Goal: Use online tool/utility: Utilize a website feature to perform a specific function

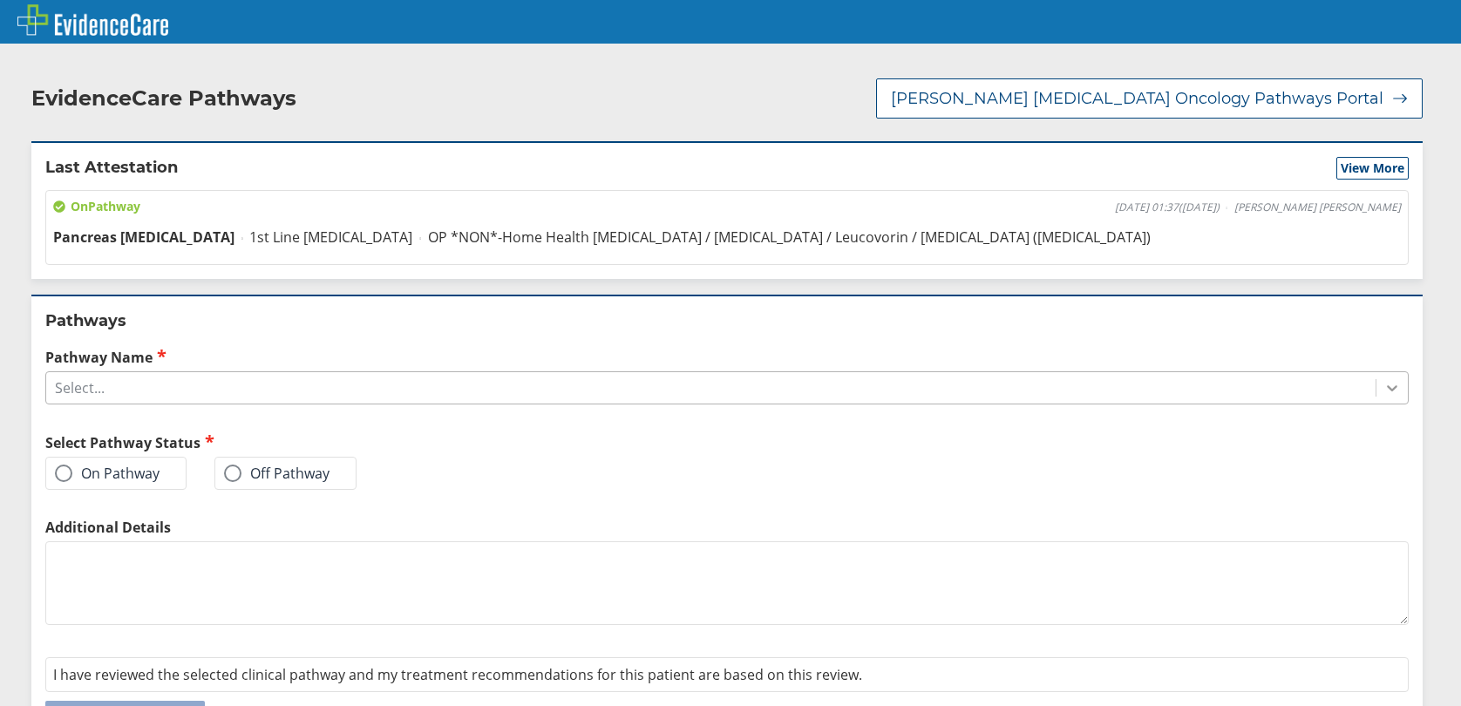
click at [1384, 389] on div at bounding box center [1392, 387] width 31 height 31
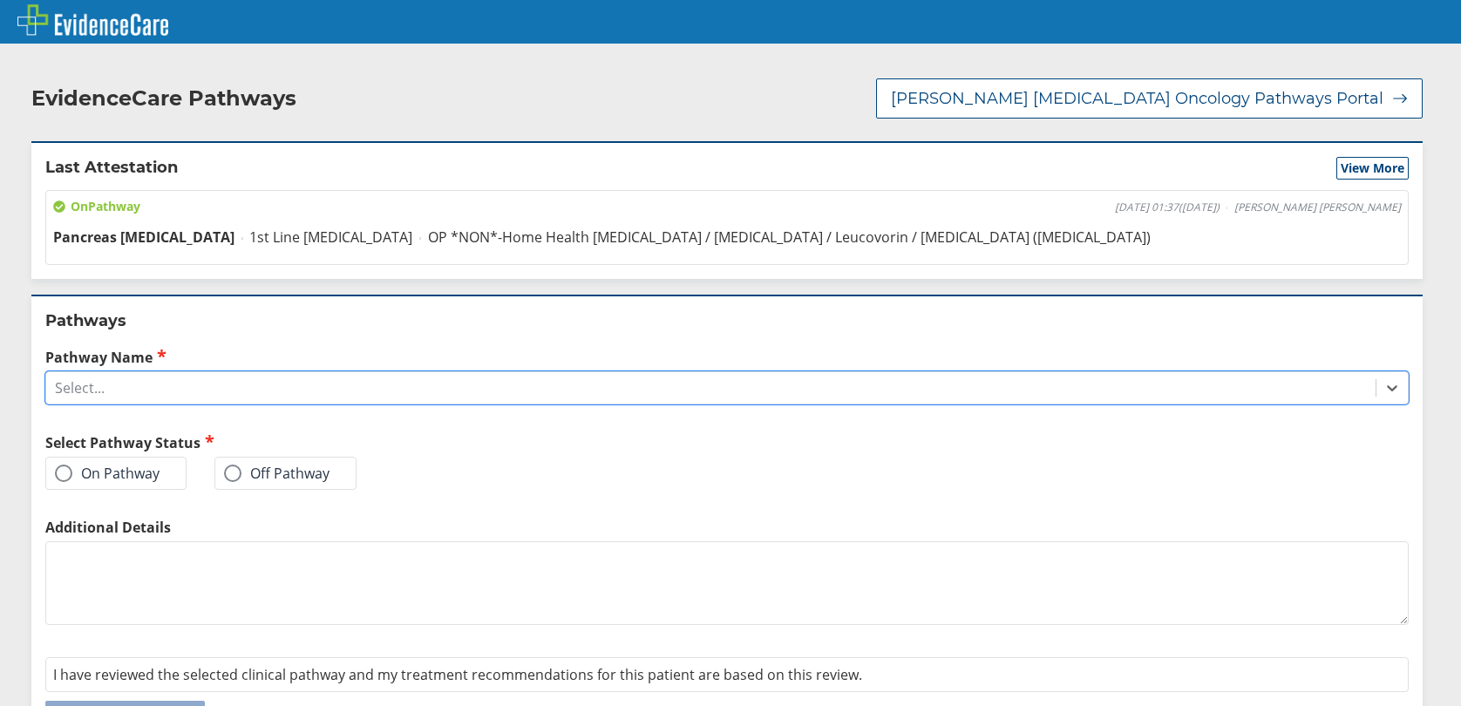
scroll to position [55, 0]
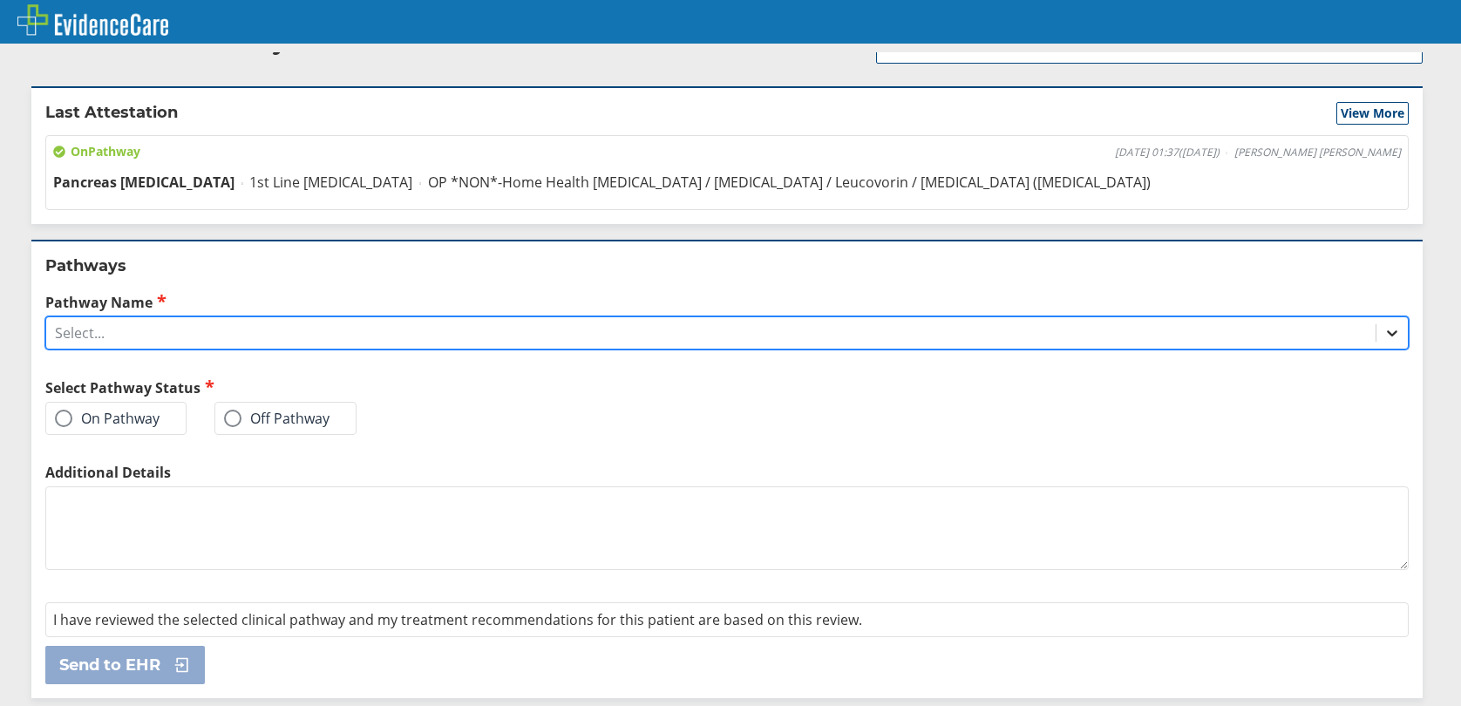
click at [1384, 328] on icon at bounding box center [1392, 332] width 17 height 17
drag, startPoint x: 1370, startPoint y: 328, endPoint x: 1358, endPoint y: 336, distance: 13.8
click at [1384, 329] on icon at bounding box center [1392, 332] width 17 height 17
click at [116, 331] on div "Select..." at bounding box center [711, 333] width 1330 height 30
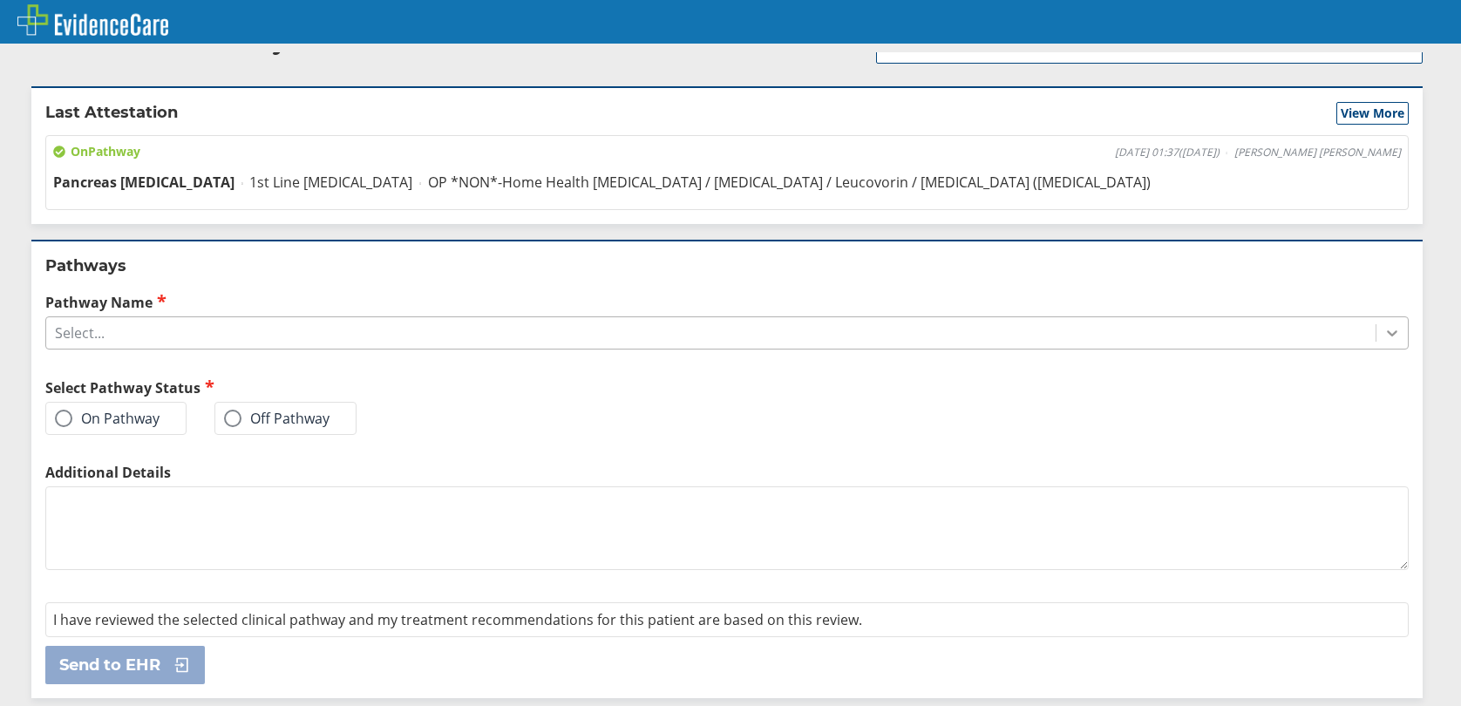
click at [1384, 329] on icon at bounding box center [1392, 332] width 17 height 17
click at [1377, 336] on div at bounding box center [1392, 332] width 31 height 31
click at [64, 413] on span at bounding box center [63, 418] width 17 height 17
click at [0, 0] on input "On Pathway" at bounding box center [0, 0] width 0 height 0
click at [133, 332] on div "Select..." at bounding box center [711, 333] width 1330 height 30
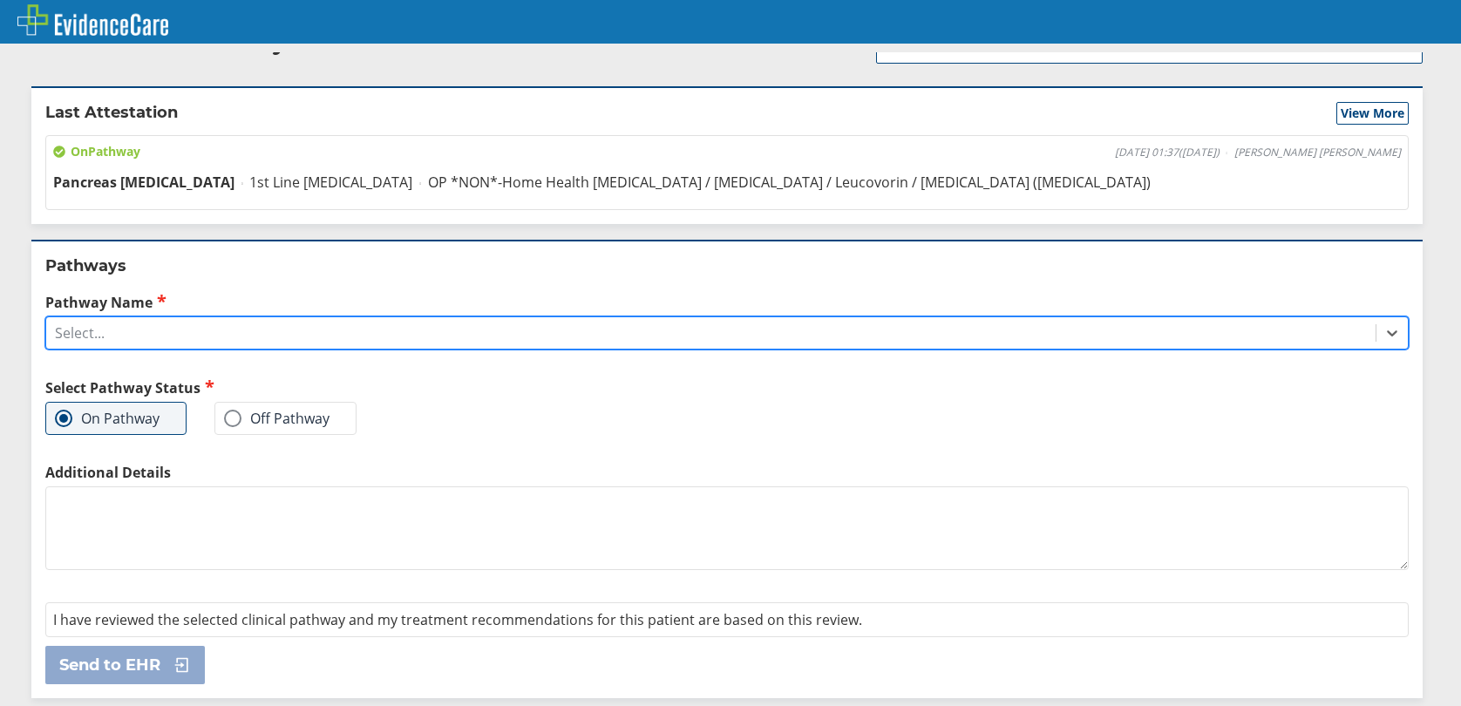
click at [117, 326] on div "Select..." at bounding box center [711, 333] width 1330 height 30
click at [1384, 331] on icon at bounding box center [1392, 332] width 17 height 17
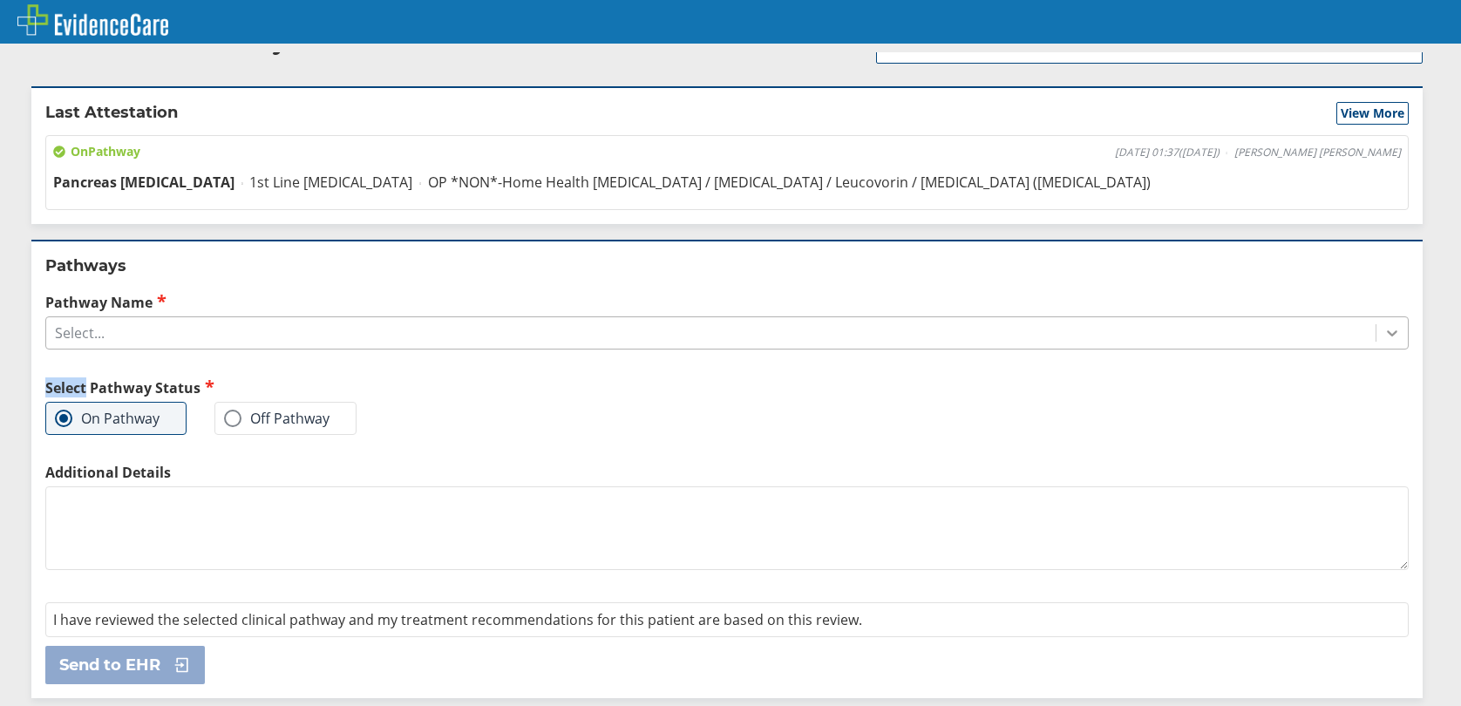
click at [1384, 332] on icon at bounding box center [1392, 332] width 17 height 17
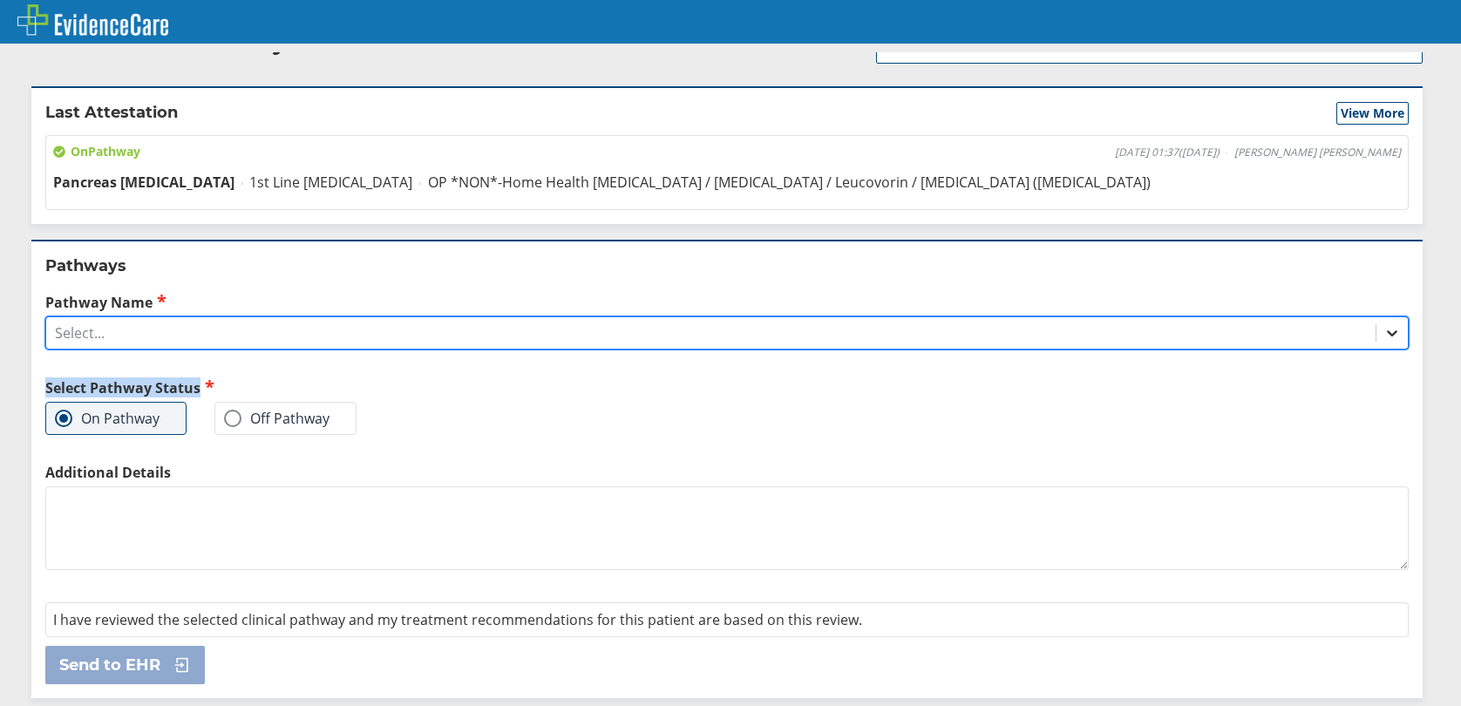
click at [1384, 333] on icon at bounding box center [1392, 332] width 17 height 17
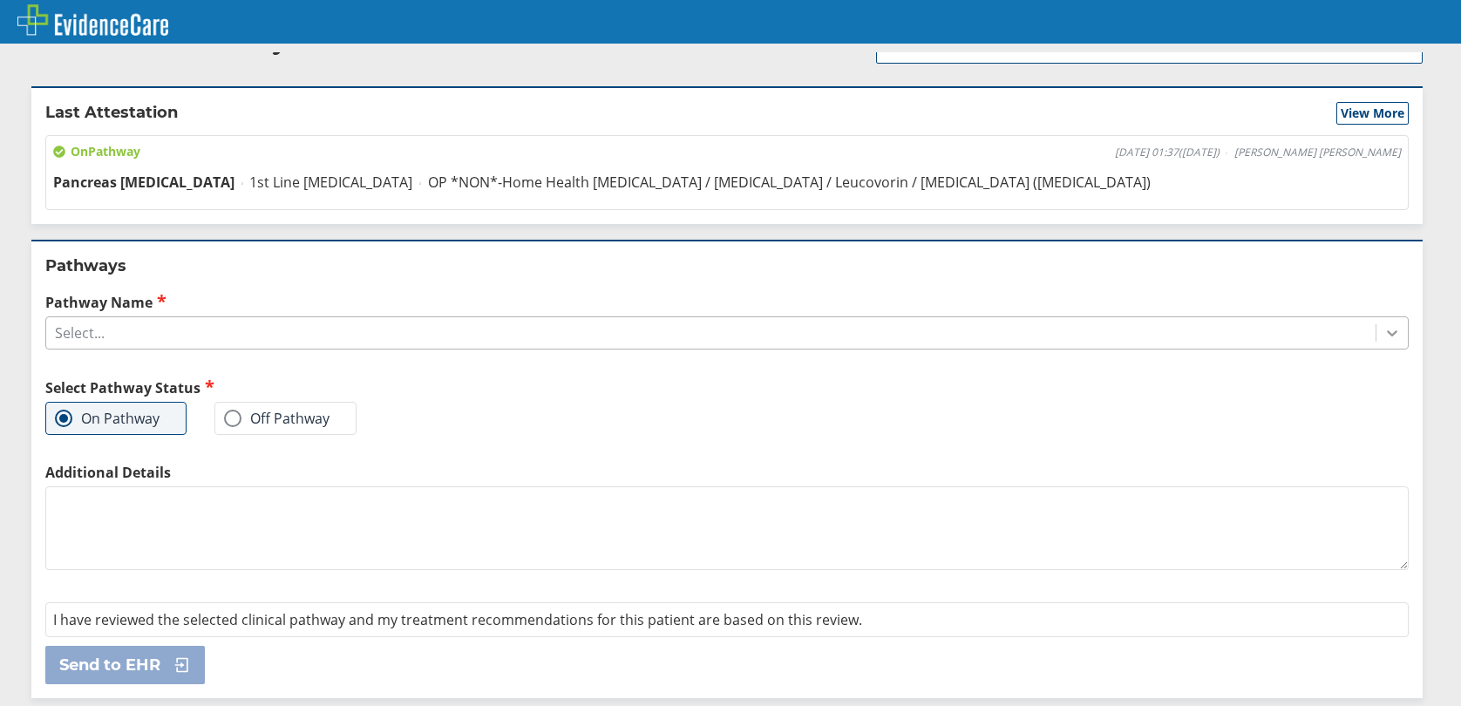
click at [1384, 335] on icon at bounding box center [1392, 332] width 17 height 17
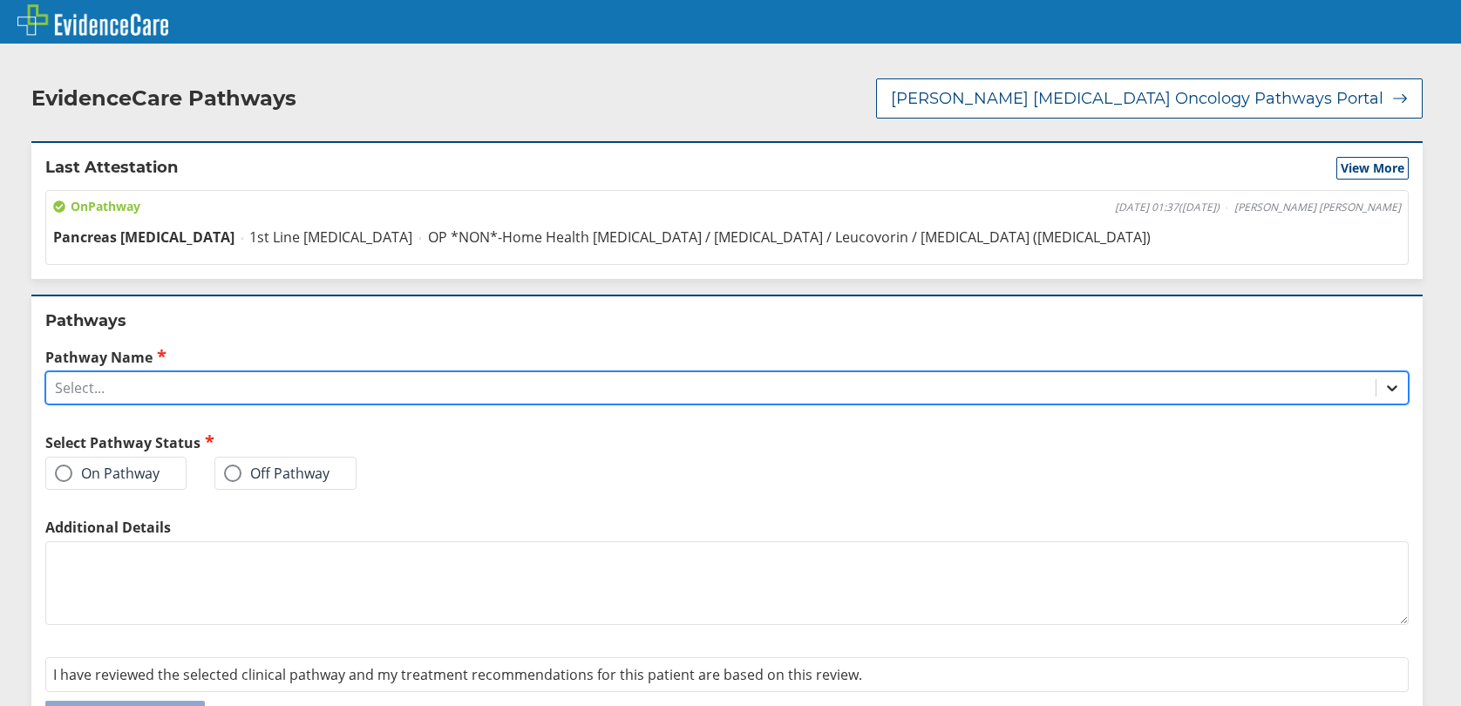
click at [1384, 383] on icon at bounding box center [1392, 387] width 17 height 17
click at [1387, 387] on icon at bounding box center [1392, 389] width 10 height 6
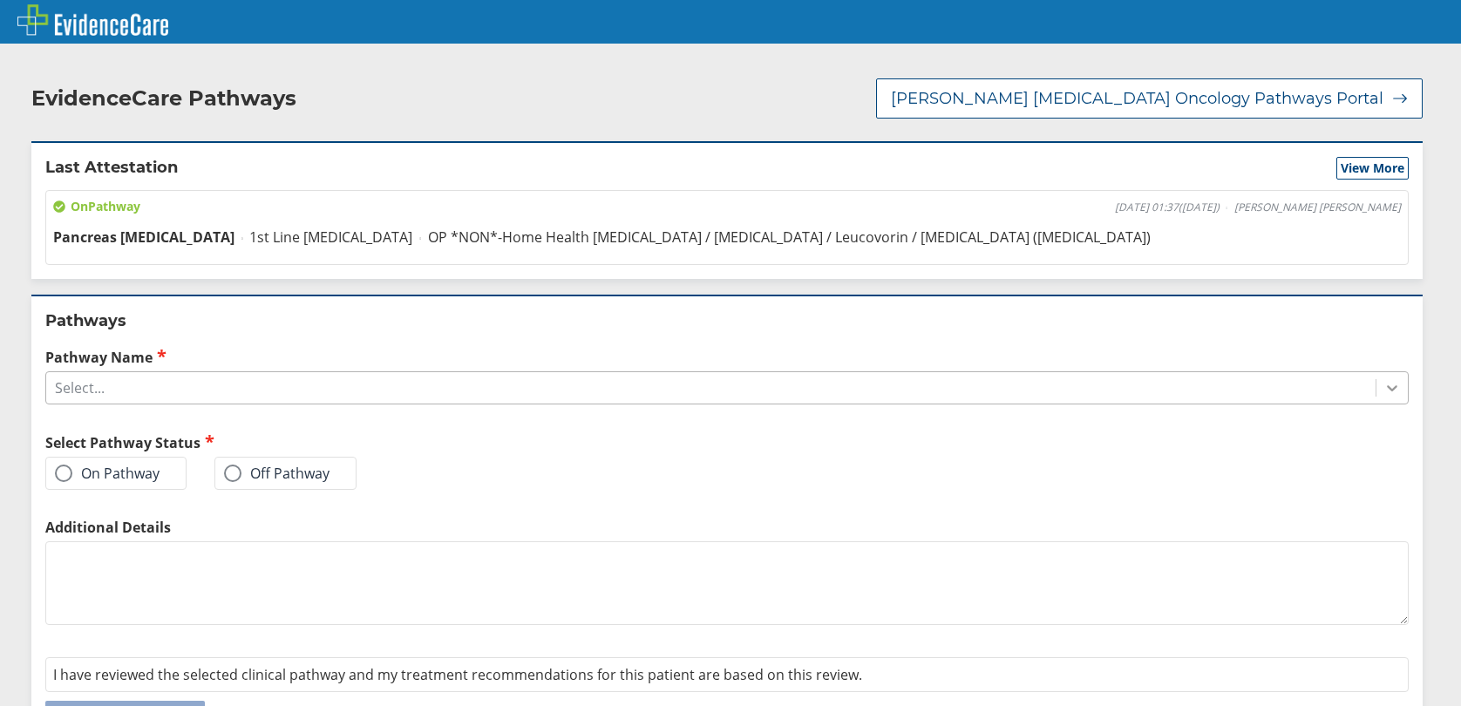
click at [1384, 388] on icon at bounding box center [1392, 387] width 17 height 17
click at [47, 478] on div "On Pathway" at bounding box center [115, 473] width 141 height 33
click at [1358, 169] on span "View More" at bounding box center [1373, 168] width 64 height 17
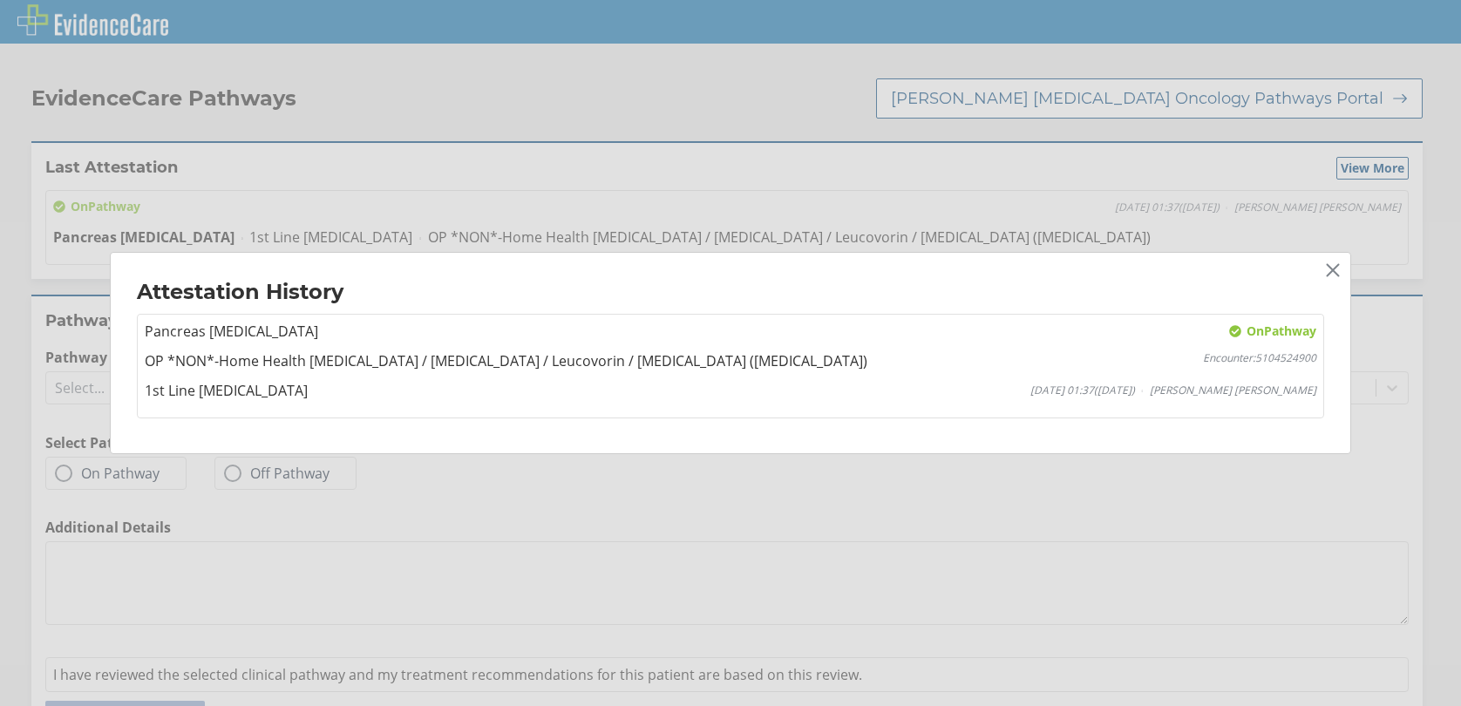
drag, startPoint x: 1343, startPoint y: 270, endPoint x: 1276, endPoint y: 287, distance: 68.3
click at [1342, 271] on icon "Close" at bounding box center [1337, 267] width 28 height 28
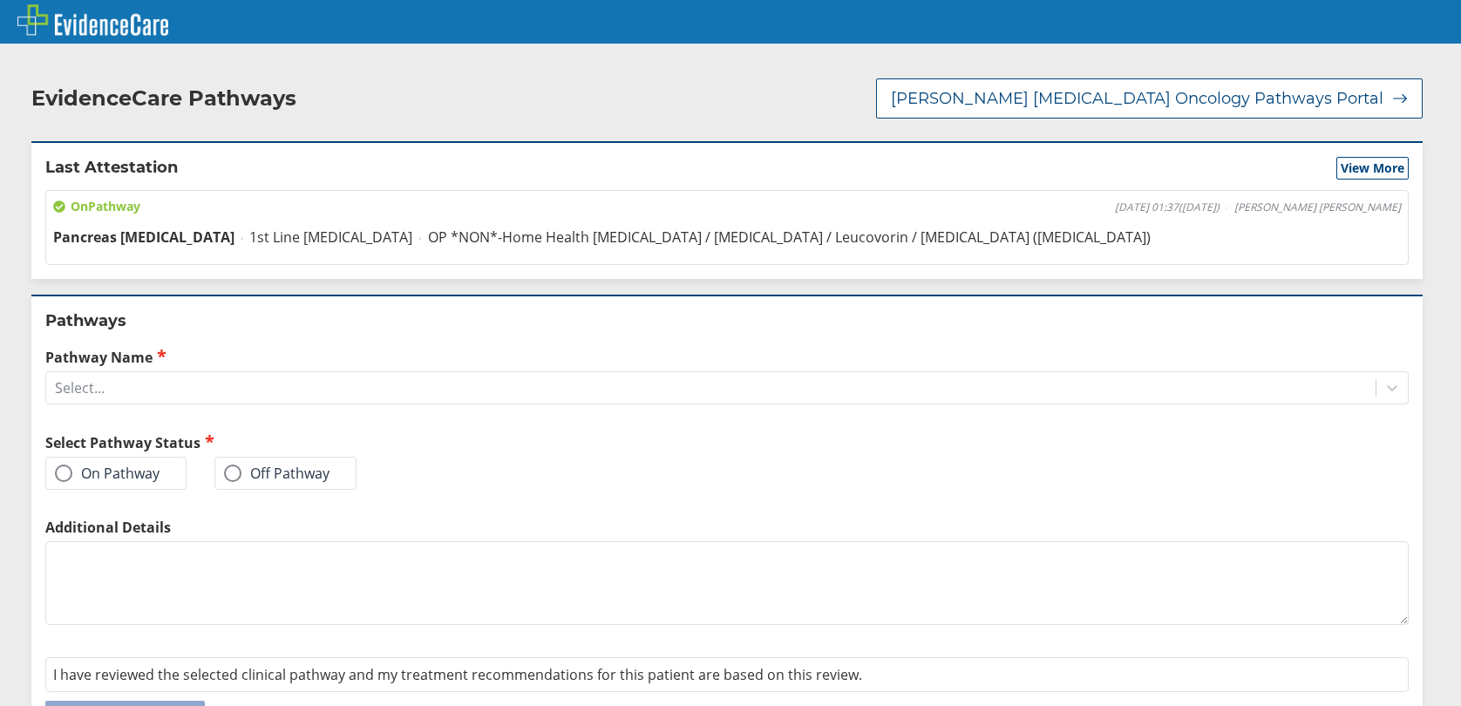
click at [65, 470] on span at bounding box center [63, 473] width 17 height 17
click at [0, 0] on input "On Pathway" at bounding box center [0, 0] width 0 height 0
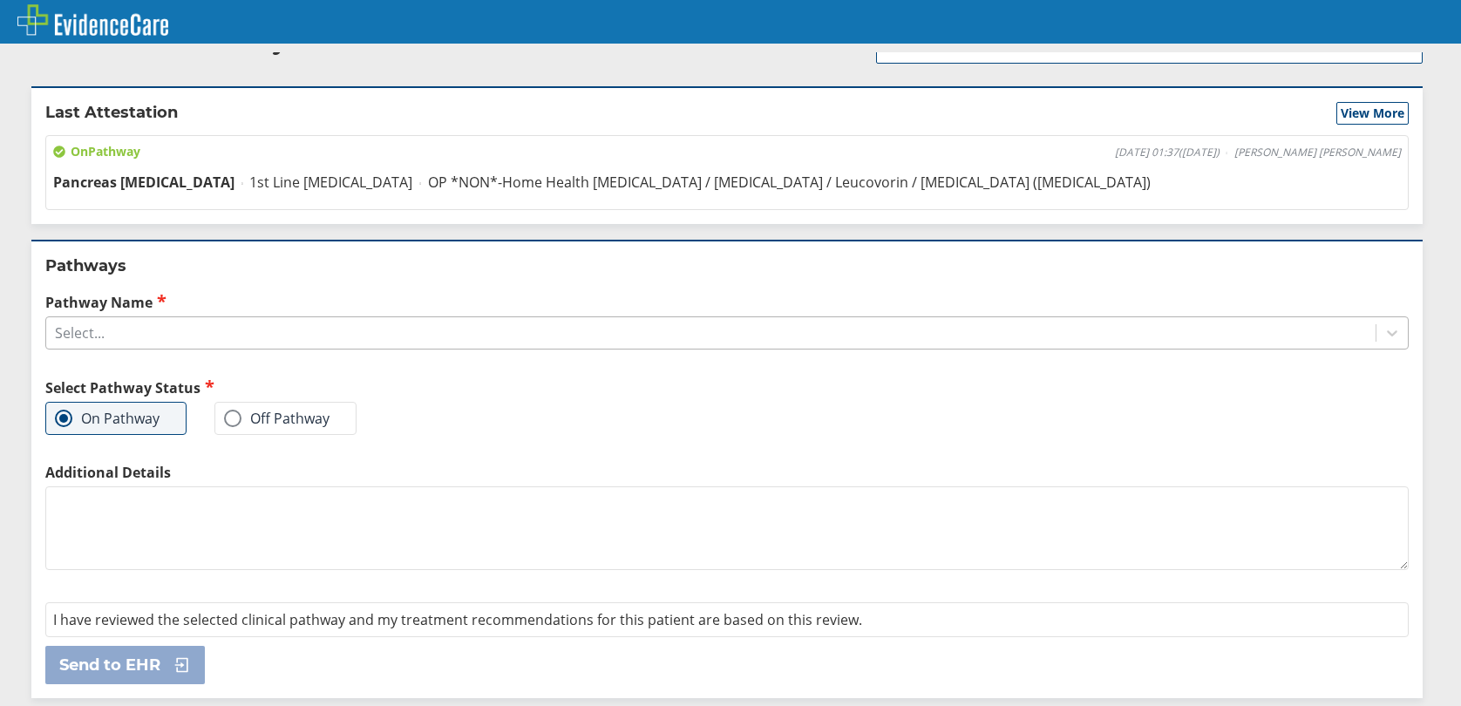
click at [112, 335] on div "Select..." at bounding box center [711, 333] width 1330 height 30
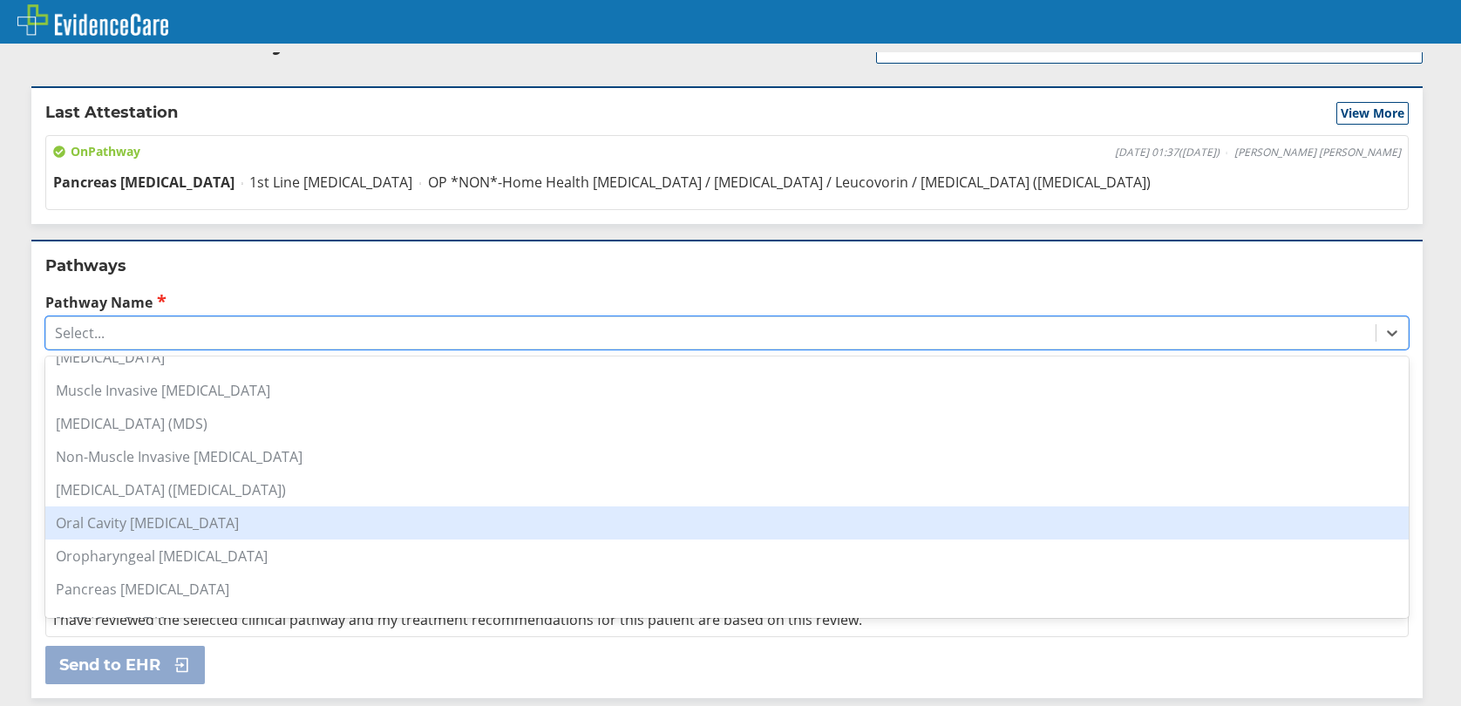
scroll to position [1221, 0]
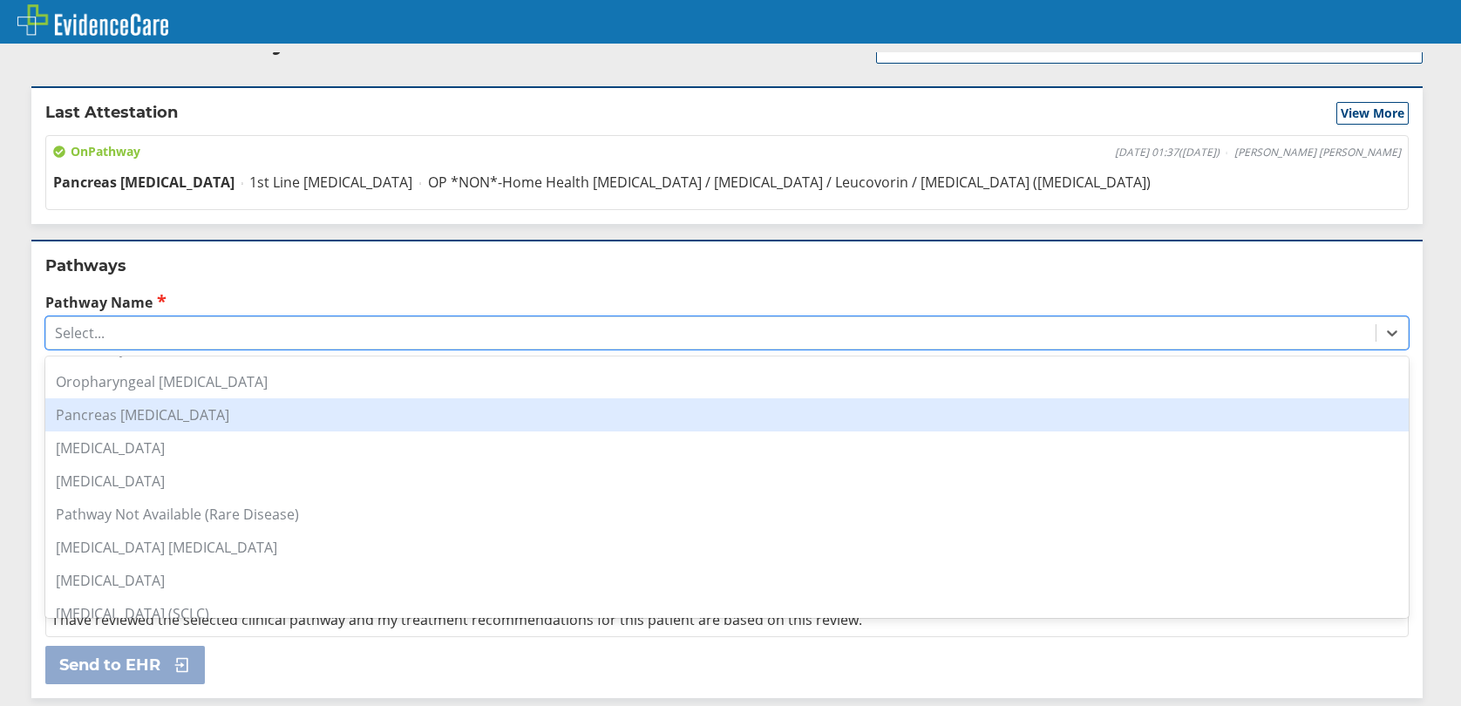
click at [136, 423] on div "Pancreas [MEDICAL_DATA]" at bounding box center [727, 414] width 1364 height 33
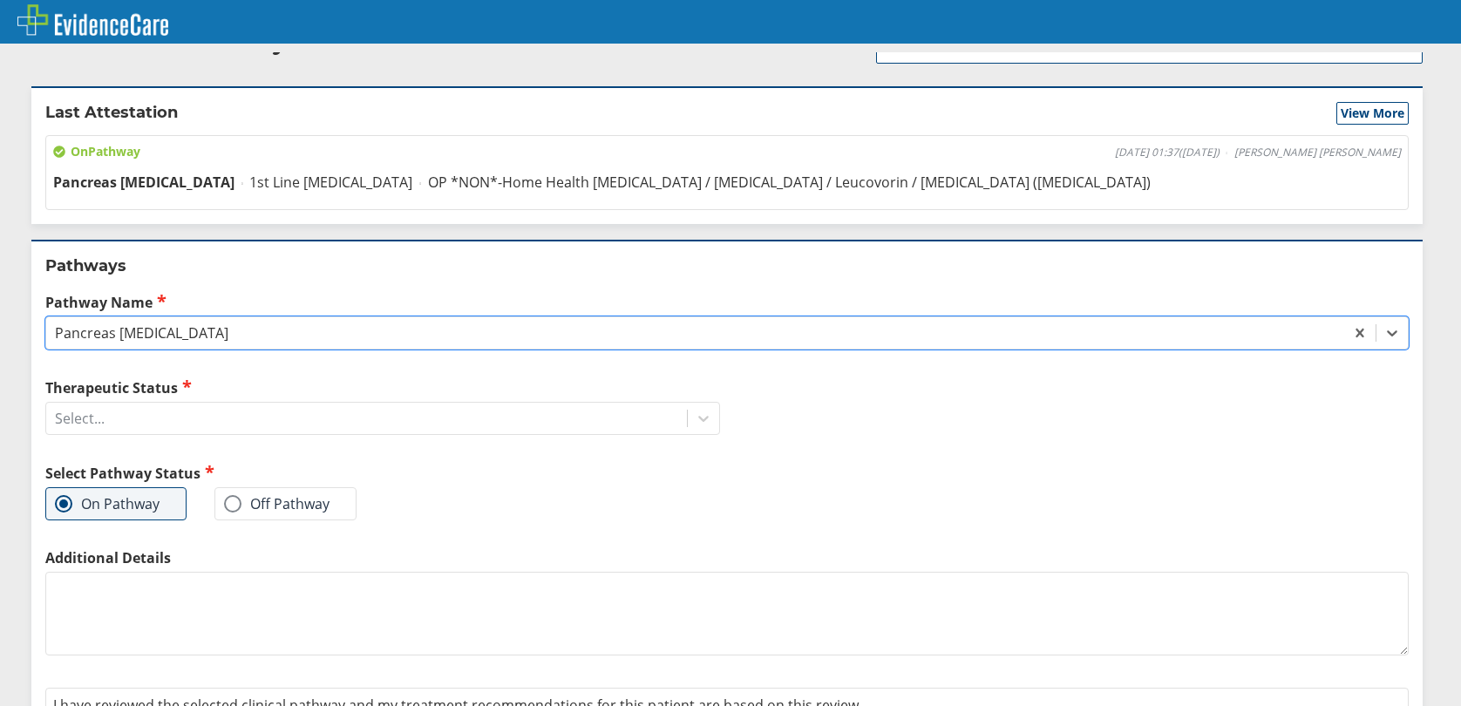
scroll to position [140, 0]
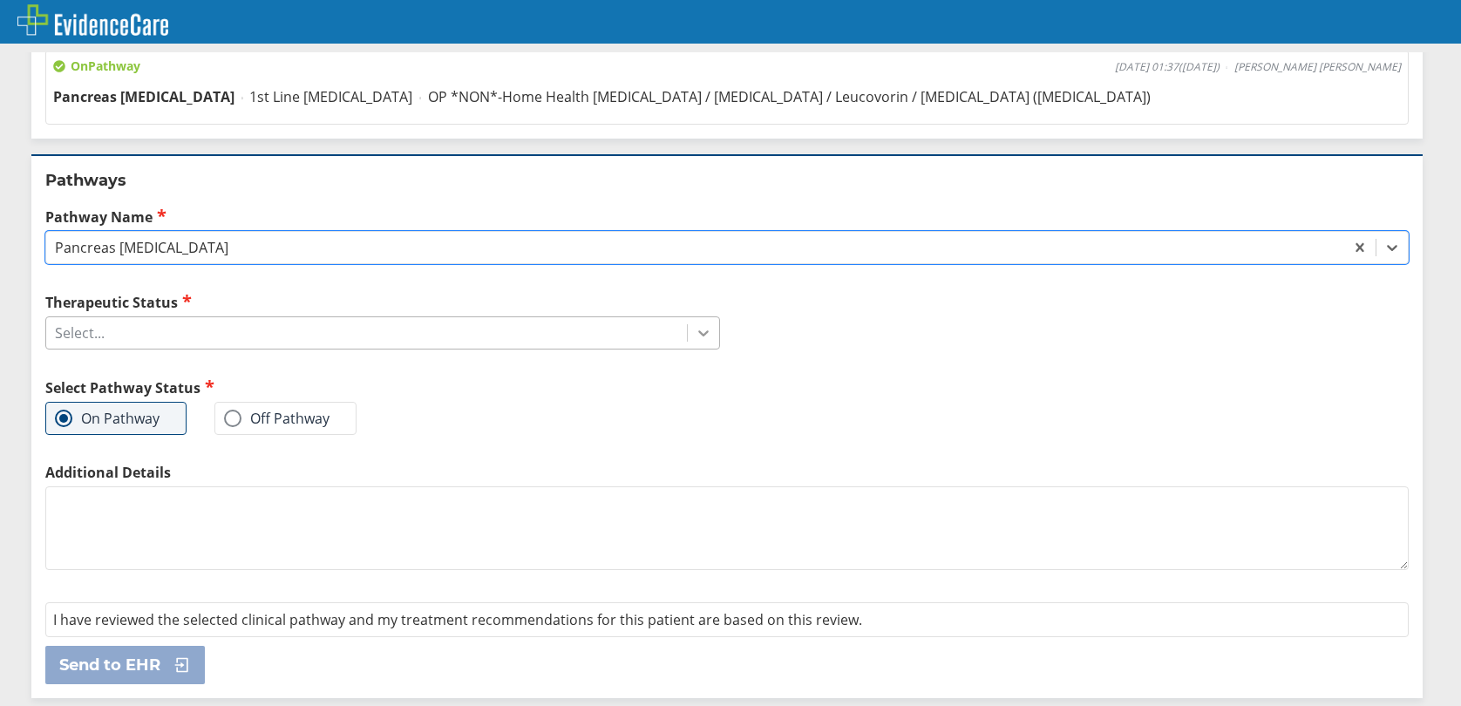
click at [698, 334] on icon at bounding box center [703, 334] width 10 height 6
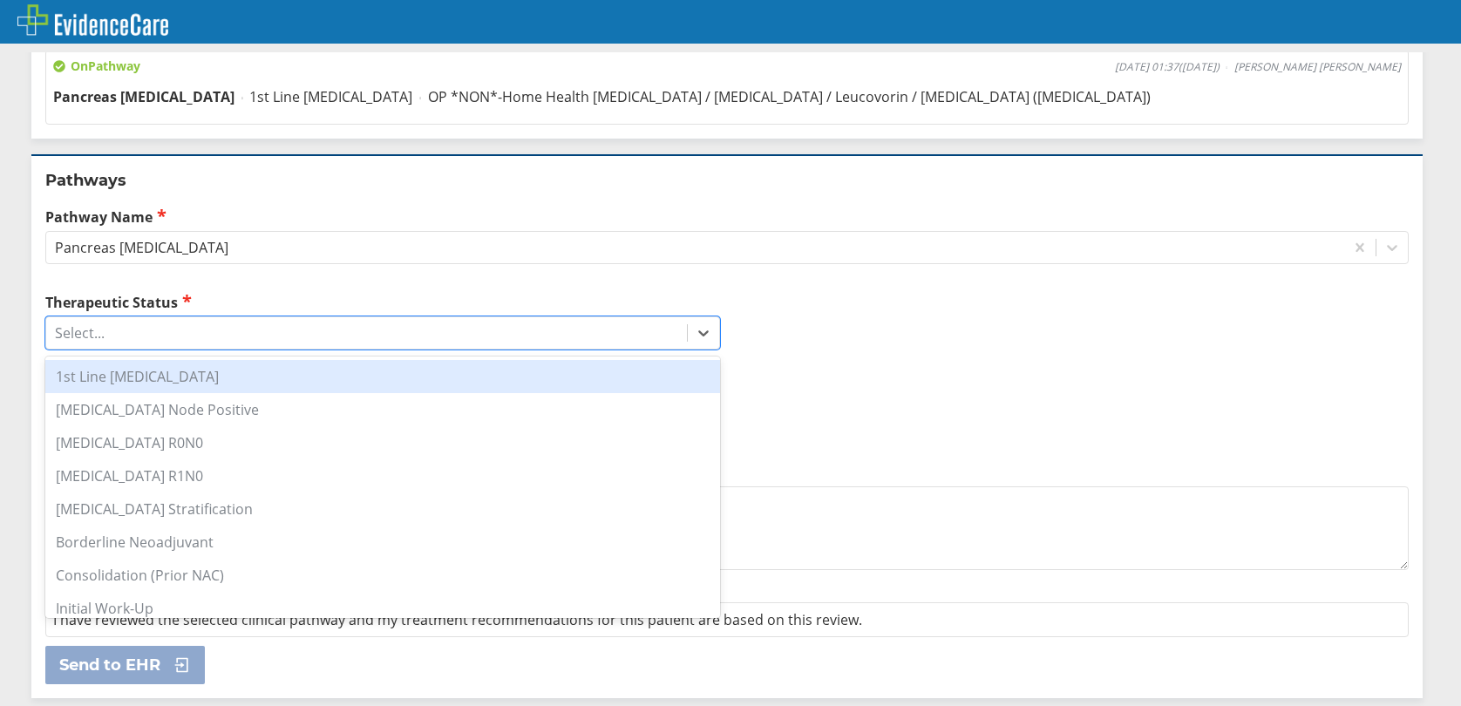
click at [224, 387] on div "1st Line [MEDICAL_DATA]" at bounding box center [382, 376] width 675 height 33
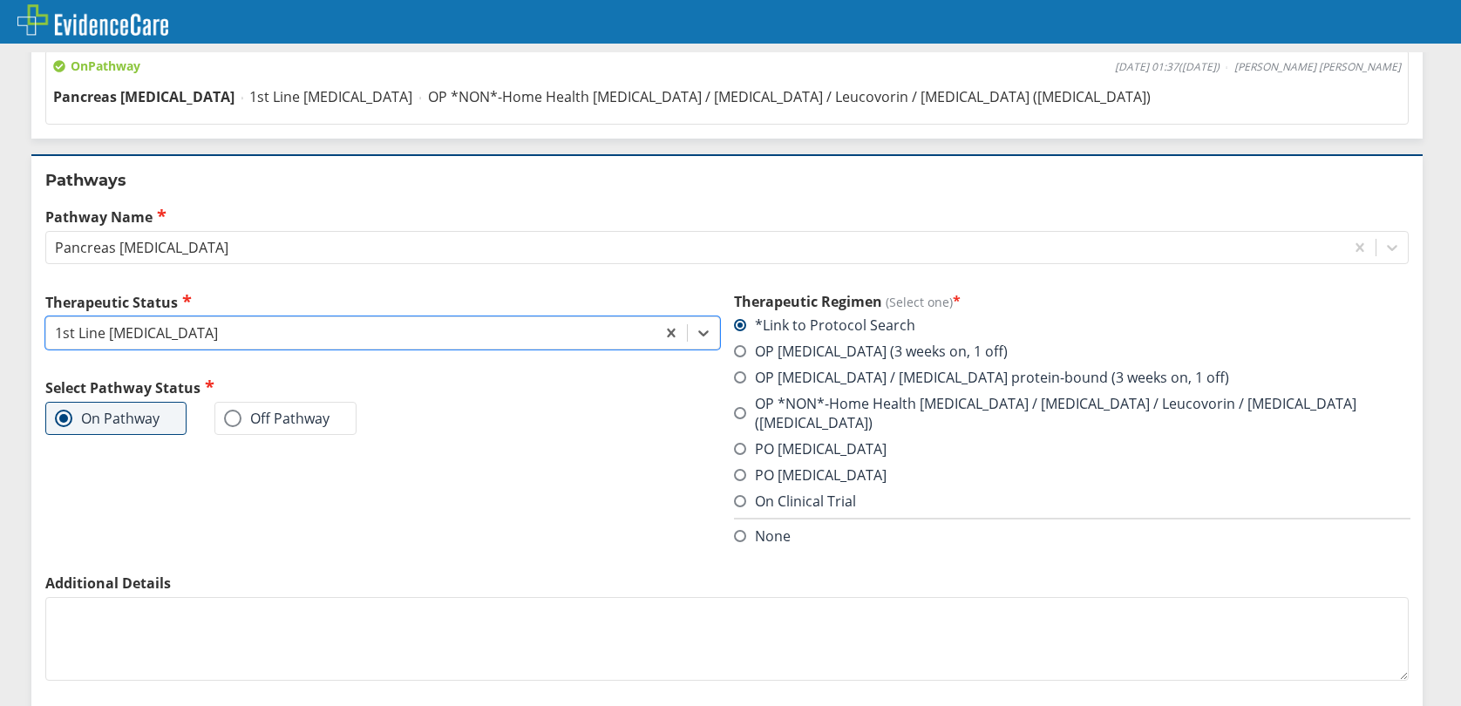
scroll to position [232, 0]
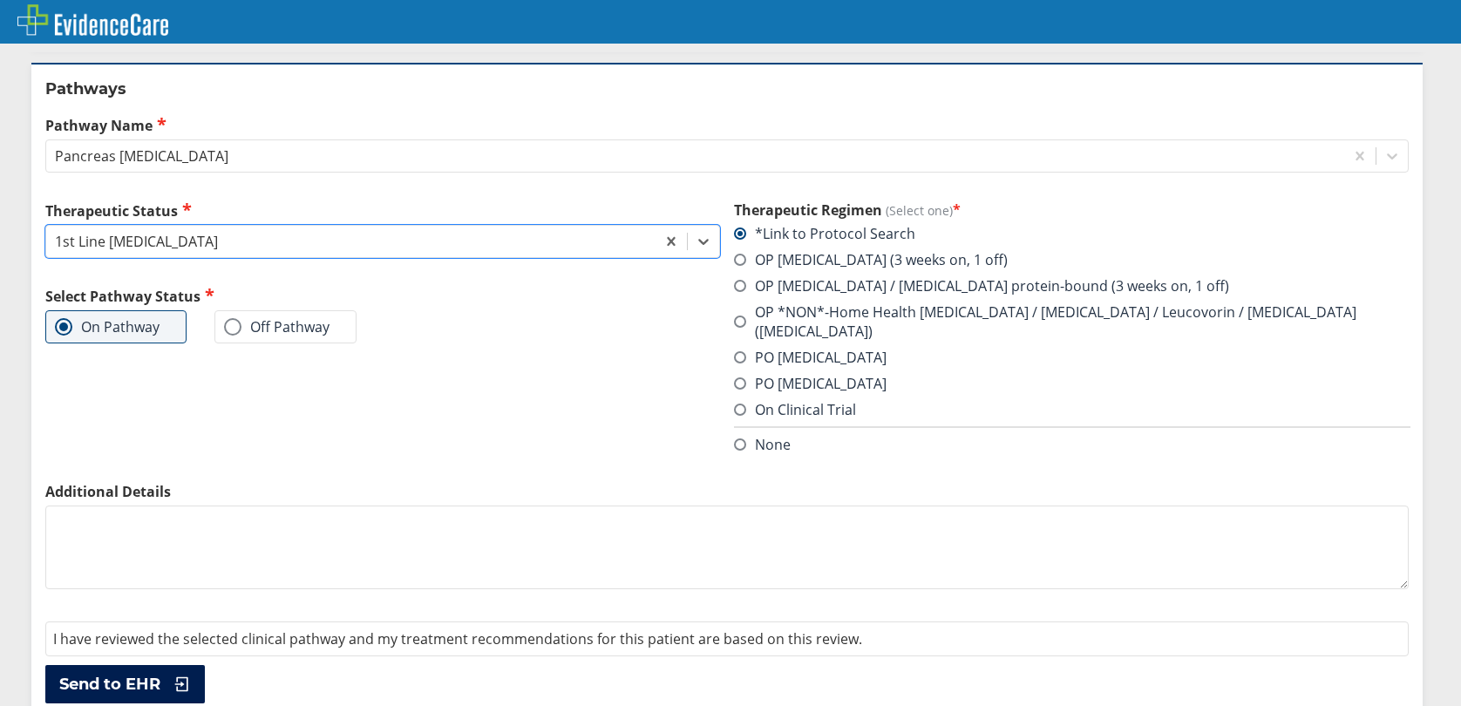
click at [162, 669] on button "Send to EHR" at bounding box center [125, 684] width 160 height 38
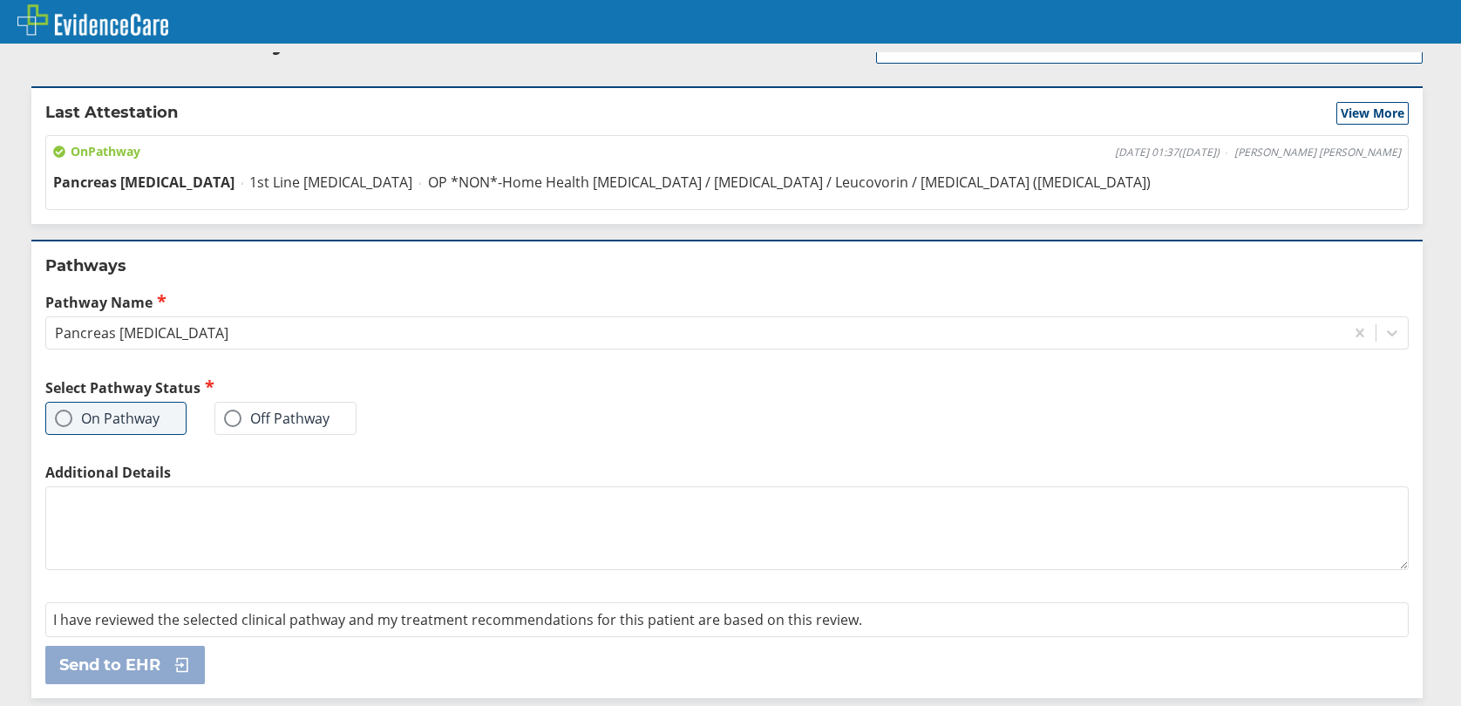
scroll to position [0, 0]
